Goal: Transaction & Acquisition: Purchase product/service

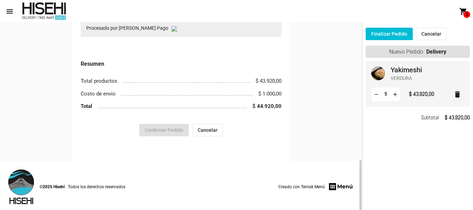
scroll to position [487, 0]
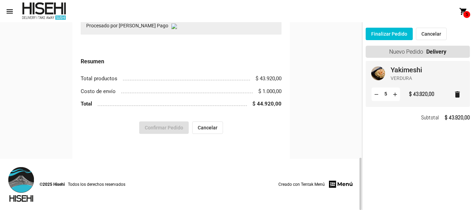
click at [253, 128] on div "Confirmar Pedido Cancelar" at bounding box center [181, 128] width 201 height 12
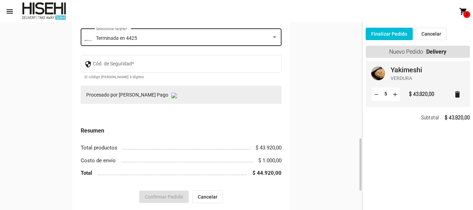
click at [178, 40] on div "Terminada en 4425" at bounding box center [184, 39] width 176 height 6
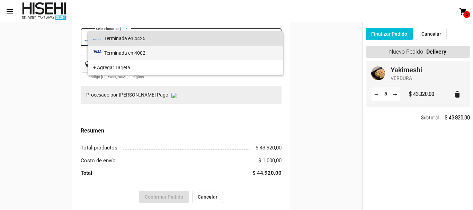
click at [177, 52] on span "Terminada en 4002" at bounding box center [185, 53] width 185 height 15
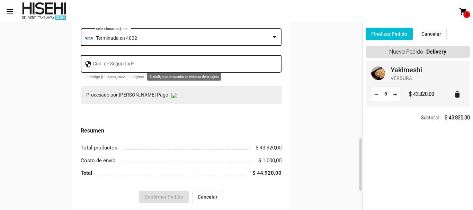
click at [203, 64] on input "Cód. de Seguridad *" at bounding box center [185, 65] width 185 height 6
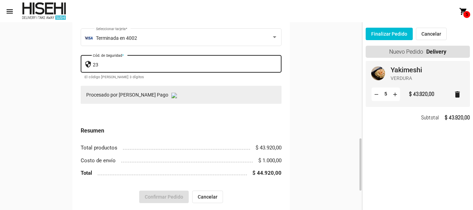
type input "2"
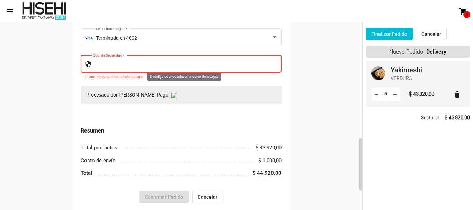
paste input "203"
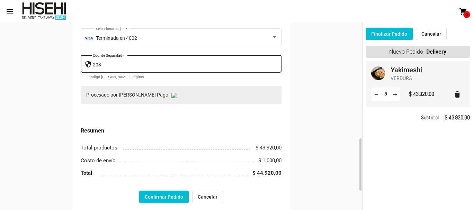
scroll to position [487, 0]
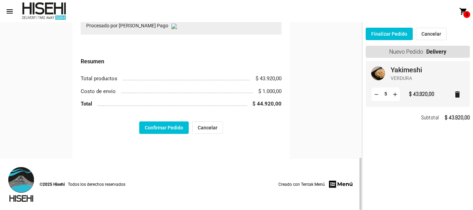
type input "203"
click at [174, 132] on button "Confirmar Pedido" at bounding box center [164, 128] width 50 height 12
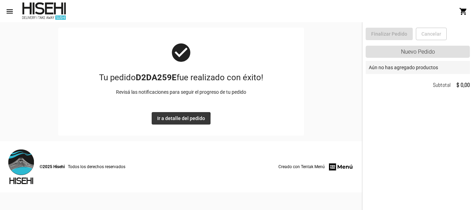
click at [179, 121] on span "Ir a detalle del pedido" at bounding box center [181, 119] width 48 height 6
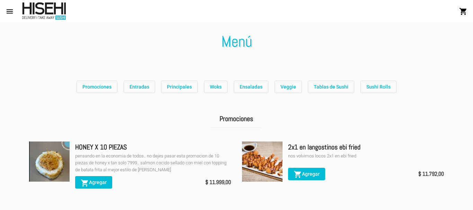
click at [11, 13] on mat-icon "menu" at bounding box center [10, 11] width 8 height 8
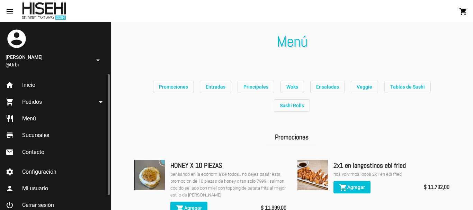
click at [28, 103] on span "Pedidos" at bounding box center [32, 102] width 20 height 7
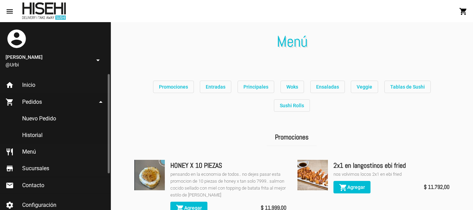
click at [29, 132] on link "Historial" at bounding box center [55, 135] width 110 height 17
